Goal: Check status

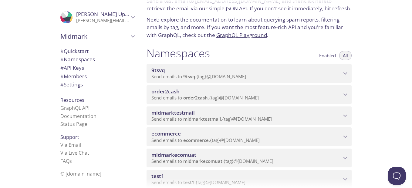
scroll to position [61, 0]
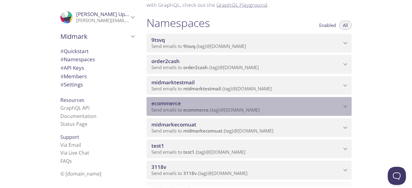
click at [342, 104] on icon "ecommerce namespace" at bounding box center [345, 107] width 8 height 8
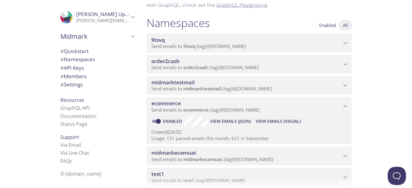
click at [275, 121] on span "View Emails (Visual)" at bounding box center [278, 121] width 45 height 7
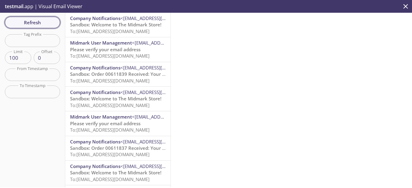
click at [37, 22] on span "Refresh" at bounding box center [33, 23] width 46 height 8
click at [114, 29] on span "To: [EMAIL_ADDRESS][DOMAIN_NAME]" at bounding box center [110, 31] width 80 height 6
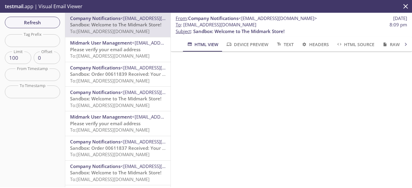
drag, startPoint x: 183, startPoint y: 25, endPoint x: 276, endPoint y: 25, distance: 92.9
click at [276, 25] on span "To : [EMAIL_ADDRESS][DOMAIN_NAME] 8:09 pm" at bounding box center [292, 25] width 232 height 6
copy span "[EMAIL_ADDRESS][DOMAIN_NAME]"
click at [52, 24] on span "Refresh" at bounding box center [33, 23] width 46 height 8
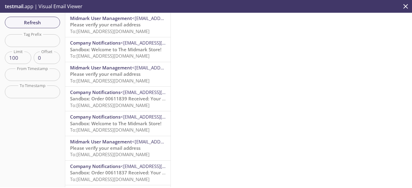
click at [112, 28] on span "To: [EMAIL_ADDRESS][DOMAIN_NAME]" at bounding box center [110, 31] width 80 height 6
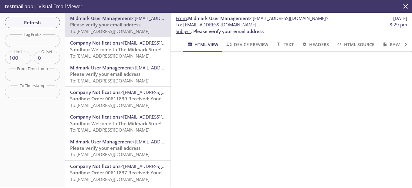
scroll to position [55, 0]
click at [42, 23] on span "Refresh" at bounding box center [33, 23] width 46 height 8
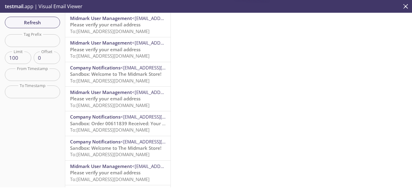
click at [118, 30] on span "To: [EMAIL_ADDRESS][DOMAIN_NAME]" at bounding box center [110, 31] width 80 height 6
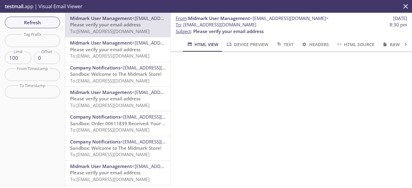
scroll to position [55, 0]
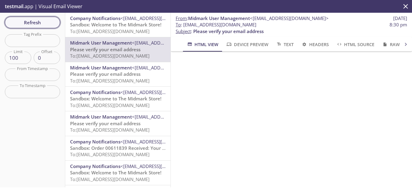
click at [30, 24] on span "Refresh" at bounding box center [33, 23] width 46 height 8
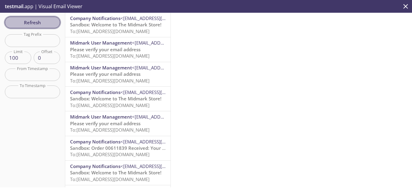
click at [44, 23] on span "Refresh" at bounding box center [33, 23] width 46 height 8
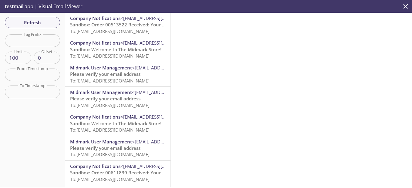
click at [117, 27] on span "Sandbox: Order 00513522 Received: Your order is being processed!" at bounding box center [143, 25] width 146 height 6
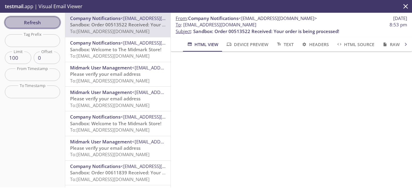
click at [37, 22] on span "Refresh" at bounding box center [33, 23] width 46 height 8
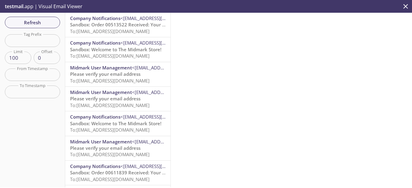
click at [93, 49] on span "Sandbox: Welcome to The Midmark Store!" at bounding box center [115, 49] width 91 height 6
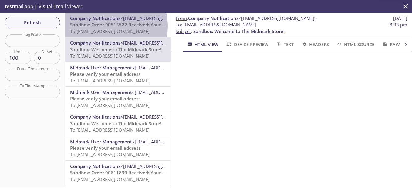
click at [105, 26] on span "Sandbox: Order 00513522 Received: Your order is being processed!" at bounding box center [143, 25] width 146 height 6
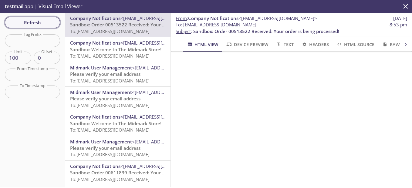
click at [31, 22] on span "Refresh" at bounding box center [33, 23] width 46 height 8
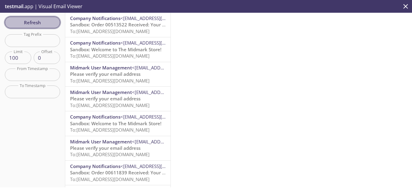
click at [31, 22] on span "Refresh" at bounding box center [33, 23] width 46 height 8
